Goal: Task Accomplishment & Management: Use online tool/utility

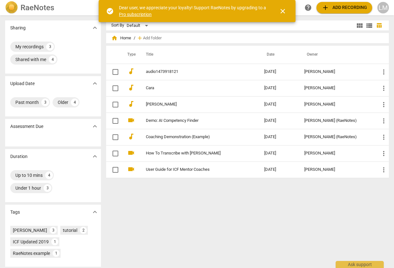
click at [285, 9] on span "close" at bounding box center [283, 11] width 8 height 8
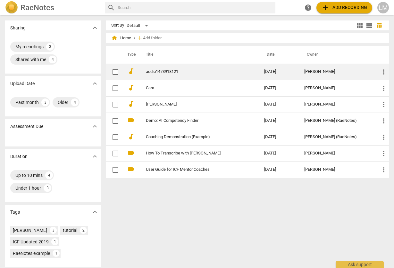
click at [166, 71] on link "audio1473918121" at bounding box center [193, 72] width 95 height 5
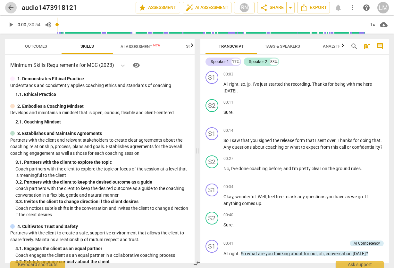
click at [11, 10] on span "arrow_back" at bounding box center [11, 8] width 8 height 8
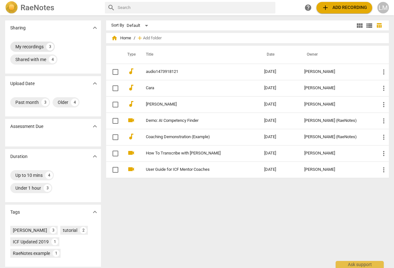
click at [37, 46] on div "My recordings" at bounding box center [29, 47] width 28 height 6
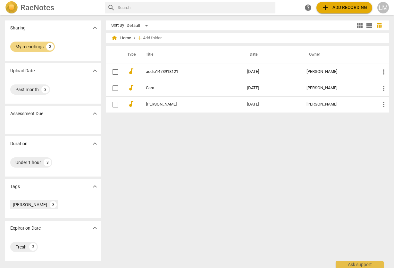
click at [340, 7] on span "add Add recording" at bounding box center [343, 8] width 45 height 8
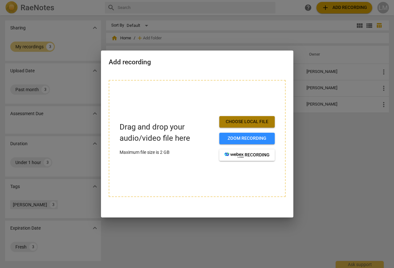
click at [258, 122] on span "Choose local file" at bounding box center [246, 122] width 45 height 6
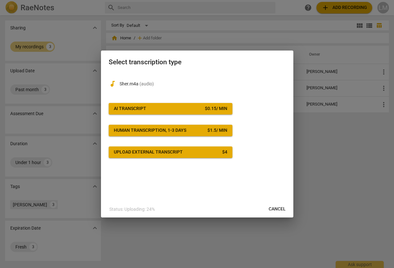
click at [210, 107] on div "$ 0.15 / min" at bounding box center [216, 109] width 22 height 6
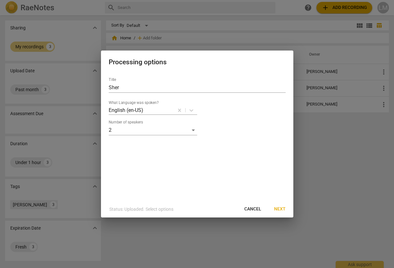
click at [284, 209] on span "Next" at bounding box center [280, 209] width 12 height 6
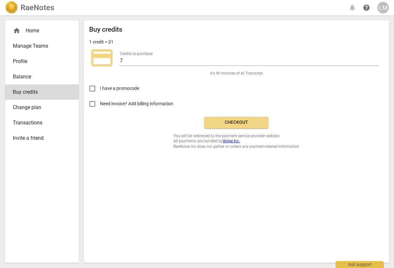
click at [248, 121] on span "Checkout" at bounding box center [236, 122] width 54 height 6
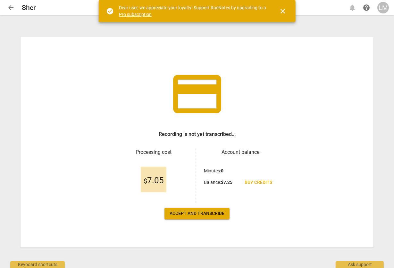
click at [212, 213] on span "Accept and transcribe" at bounding box center [196, 214] width 55 height 6
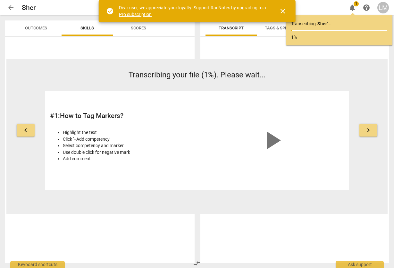
click at [283, 10] on span "close" at bounding box center [283, 11] width 8 height 8
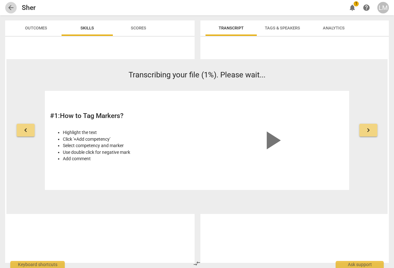
click at [10, 10] on span "arrow_back" at bounding box center [11, 8] width 8 height 8
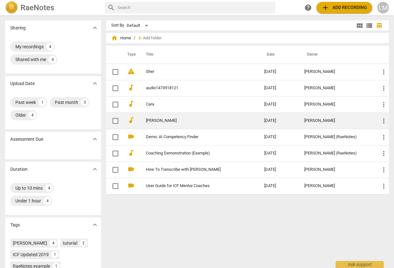
click at [152, 122] on link "[PERSON_NAME]" at bounding box center [193, 121] width 95 height 5
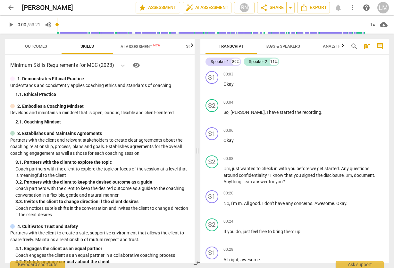
click at [127, 48] on span "AI Assessment New" at bounding box center [140, 46] width 40 height 5
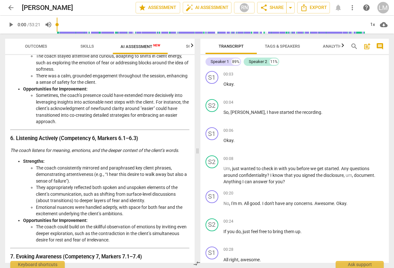
scroll to position [1222, 0]
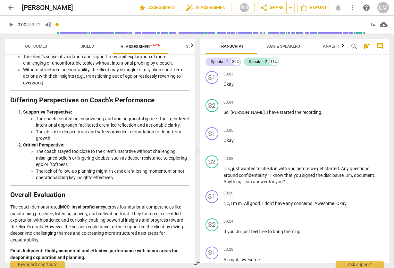
click at [61, 237] on p "The coach demonstrated MCC-level proficiency across foundational competencies l…" at bounding box center [99, 223] width 179 height 39
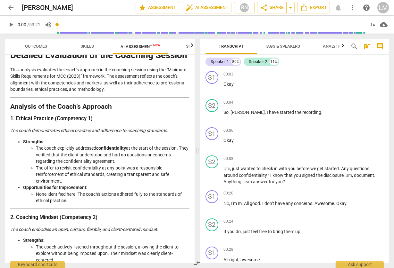
scroll to position [20, 0]
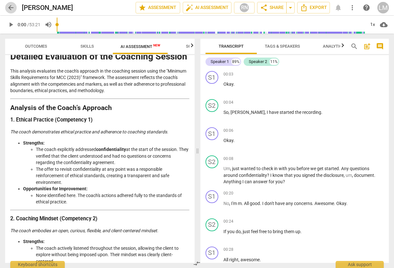
click at [10, 6] on span "arrow_back" at bounding box center [11, 8] width 8 height 8
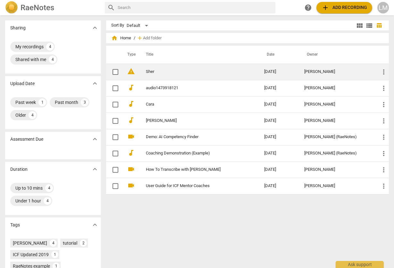
click at [153, 73] on link "Sher" at bounding box center [193, 72] width 95 height 5
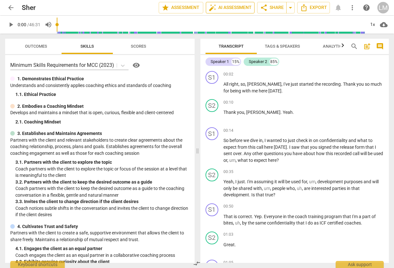
click at [228, 6] on span "auto_fix_high AI Assessment" at bounding box center [230, 8] width 43 height 8
click at [241, 8] on span "auto_fix_high AI Assessment" at bounding box center [230, 8] width 43 height 8
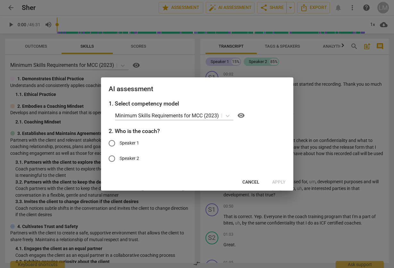
click at [132, 142] on span "Speaker 1" at bounding box center [129, 143] width 20 height 7
click at [119, 142] on input "Speaker 1" at bounding box center [111, 143] width 15 height 15
radio input "true"
click at [282, 181] on span "Apply" at bounding box center [278, 182] width 13 height 6
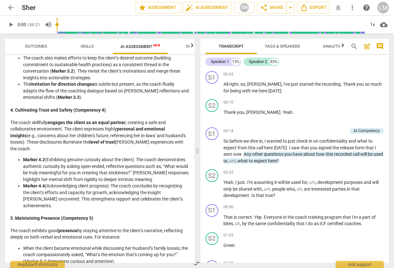
scroll to position [111, 0]
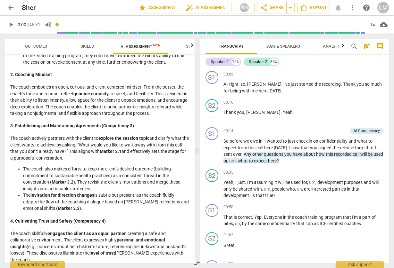
click at [95, 211] on li "The invitation for direction changes is subtle but present, as the coach fluidl…" at bounding box center [106, 202] width 166 height 20
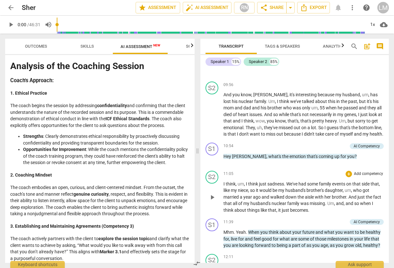
scroll to position [1163, 0]
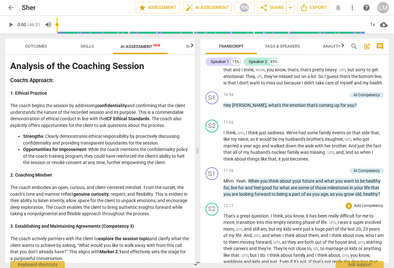
click at [311, 204] on div "12:11 + Add competency keyboard_arrow_right" at bounding box center [303, 206] width 160 height 6
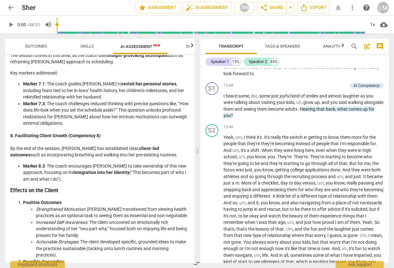
scroll to position [740, 0]
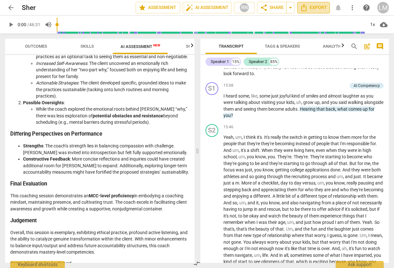
click at [311, 6] on span "Export" at bounding box center [313, 8] width 27 height 8
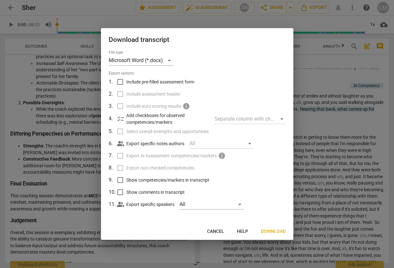
click at [273, 231] on span "Download" at bounding box center [273, 232] width 25 height 6
